Goal: Task Accomplishment & Management: Complete application form

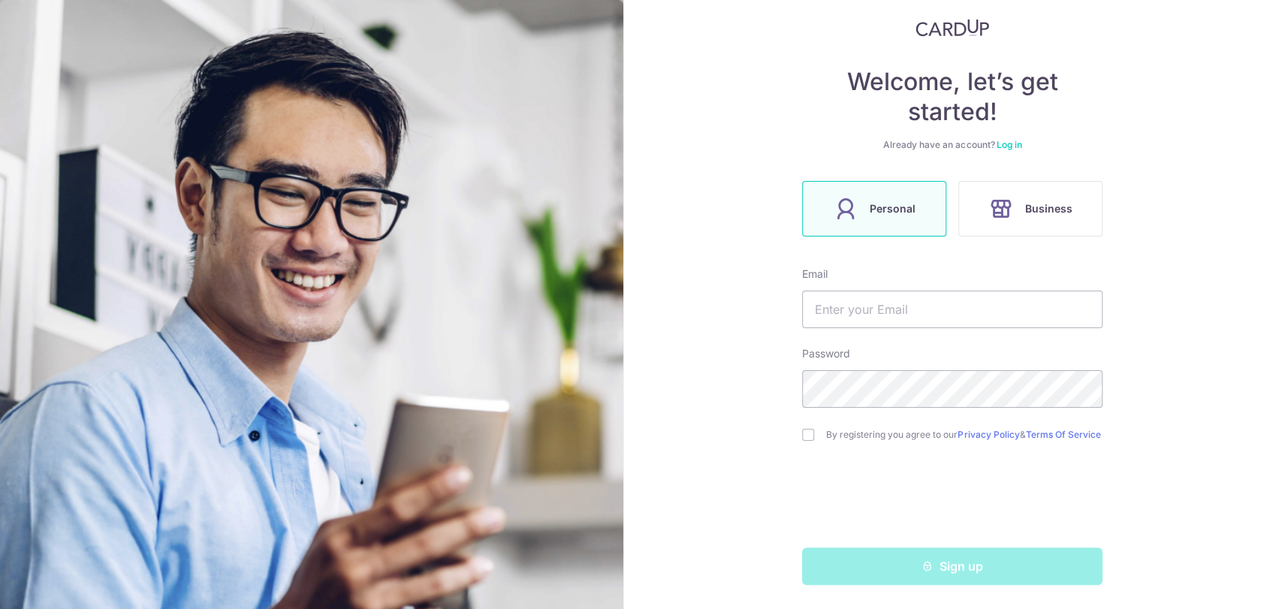
scroll to position [95, 0]
click at [884, 303] on input "text" at bounding box center [952, 310] width 300 height 38
type input "[EMAIL_ADDRESS][DOMAIN_NAME]"
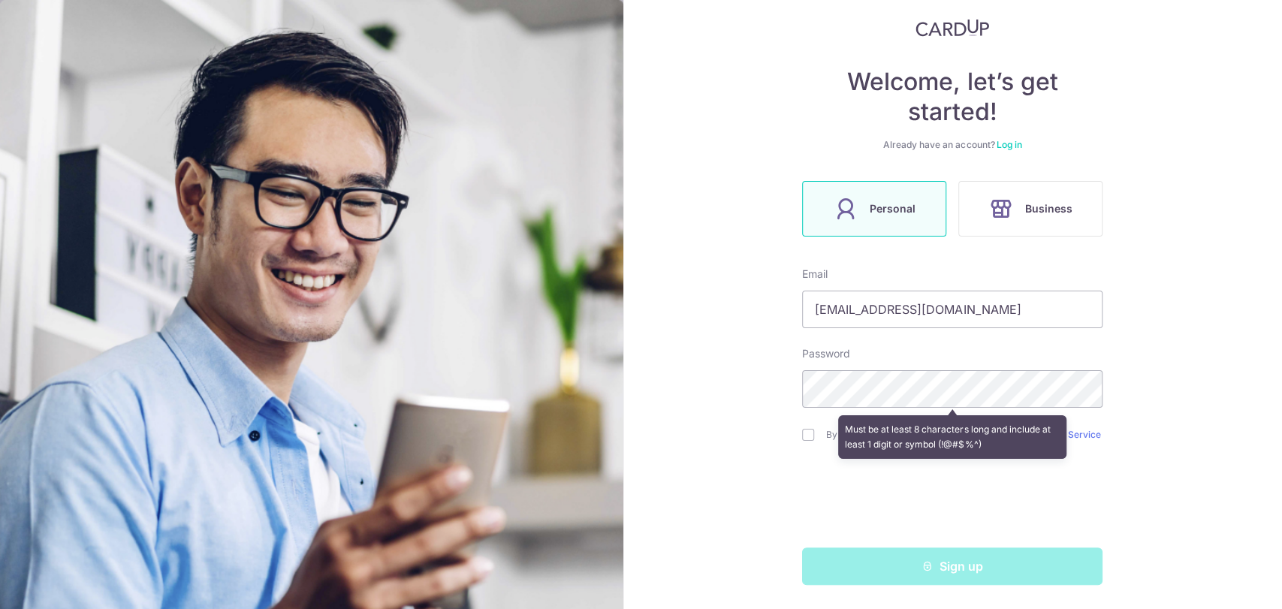
click at [1116, 415] on div "Welcome, let’s get started! Already have an account? Log in Personal Business E…" at bounding box center [952, 304] width 659 height 609
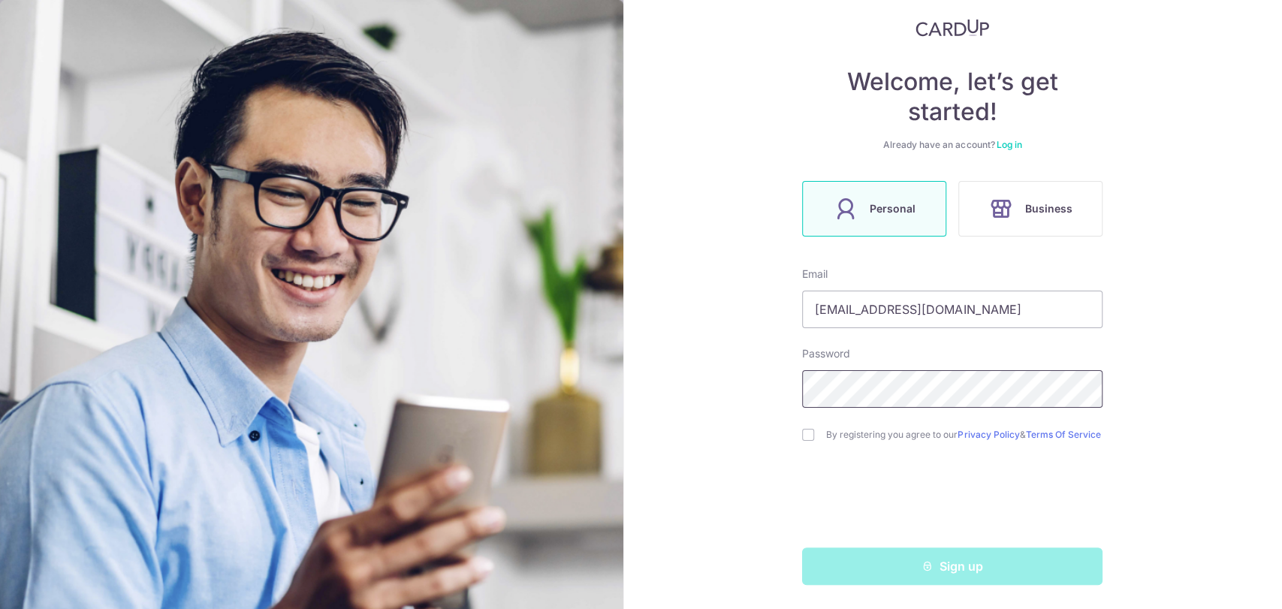
click at [793, 373] on div "Welcome, let’s get started! Already have an account? Log in Personal Business E…" at bounding box center [952, 304] width 659 height 609
click at [1249, 248] on div "Welcome, let’s get started! Already have an account? Log in Personal Business E…" at bounding box center [952, 304] width 659 height 609
click at [788, 433] on div "Welcome, let’s get started! Already have an account? Log in Personal Business E…" at bounding box center [952, 304] width 659 height 609
click at [797, 435] on div "Welcome, let’s get started! Already have an account? Log in Personal Business E…" at bounding box center [952, 304] width 659 height 609
click at [802, 435] on input "checkbox" at bounding box center [808, 435] width 12 height 12
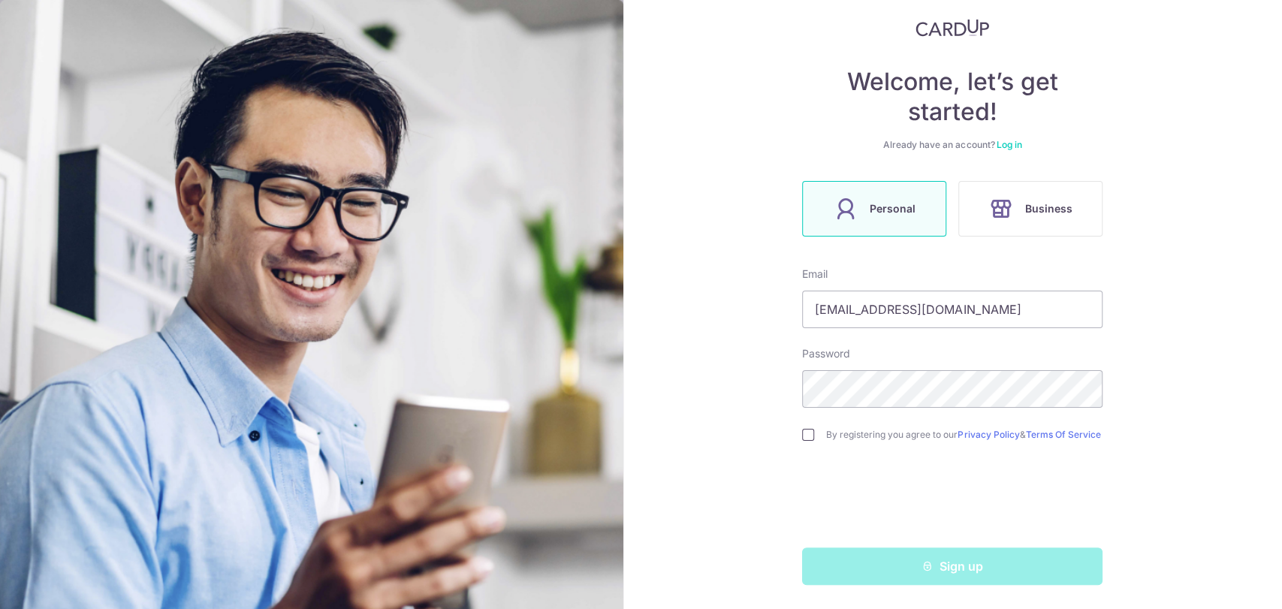
checkbox input "true"
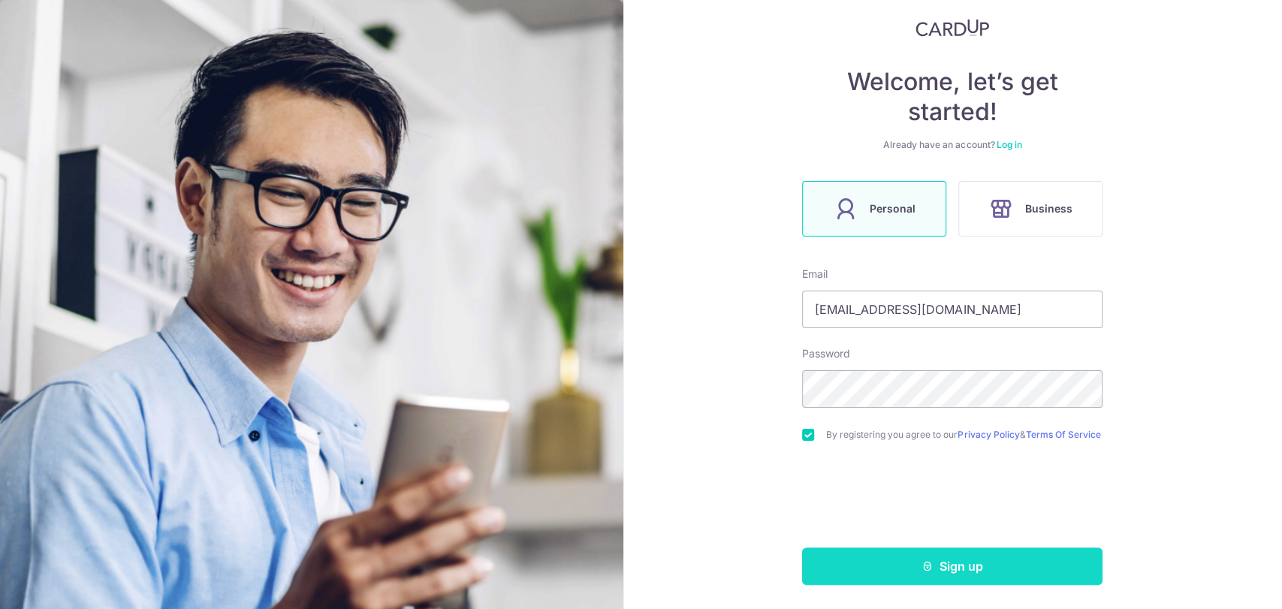
click at [933, 565] on button "Sign up" at bounding box center [952, 566] width 300 height 38
